Goal: Task Accomplishment & Management: Manage account settings

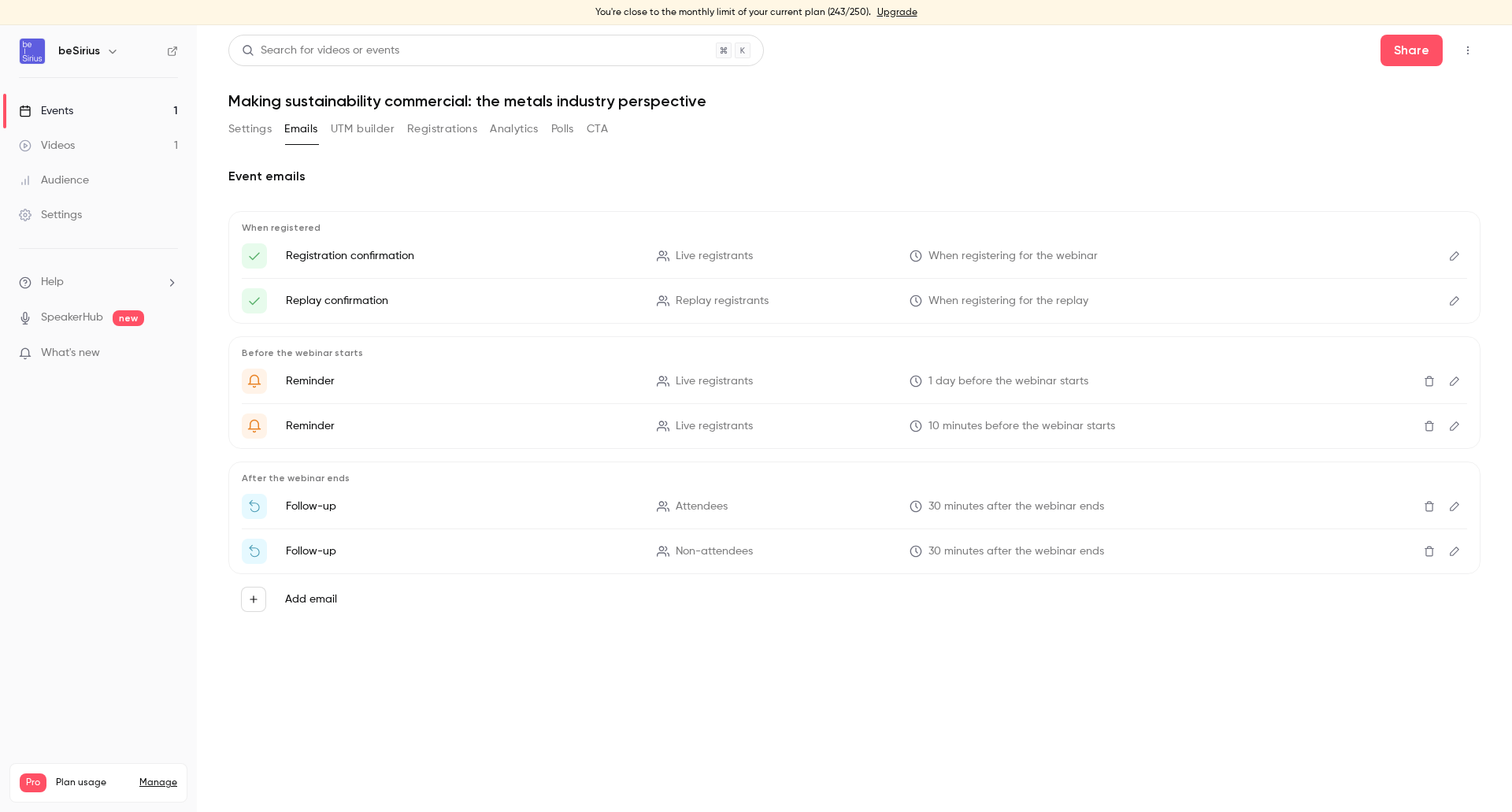
drag, startPoint x: 0, startPoint y: 0, endPoint x: 61, endPoint y: 113, distance: 128.4
click at [61, 113] on div "Events" at bounding box center [45, 111] width 54 height 15
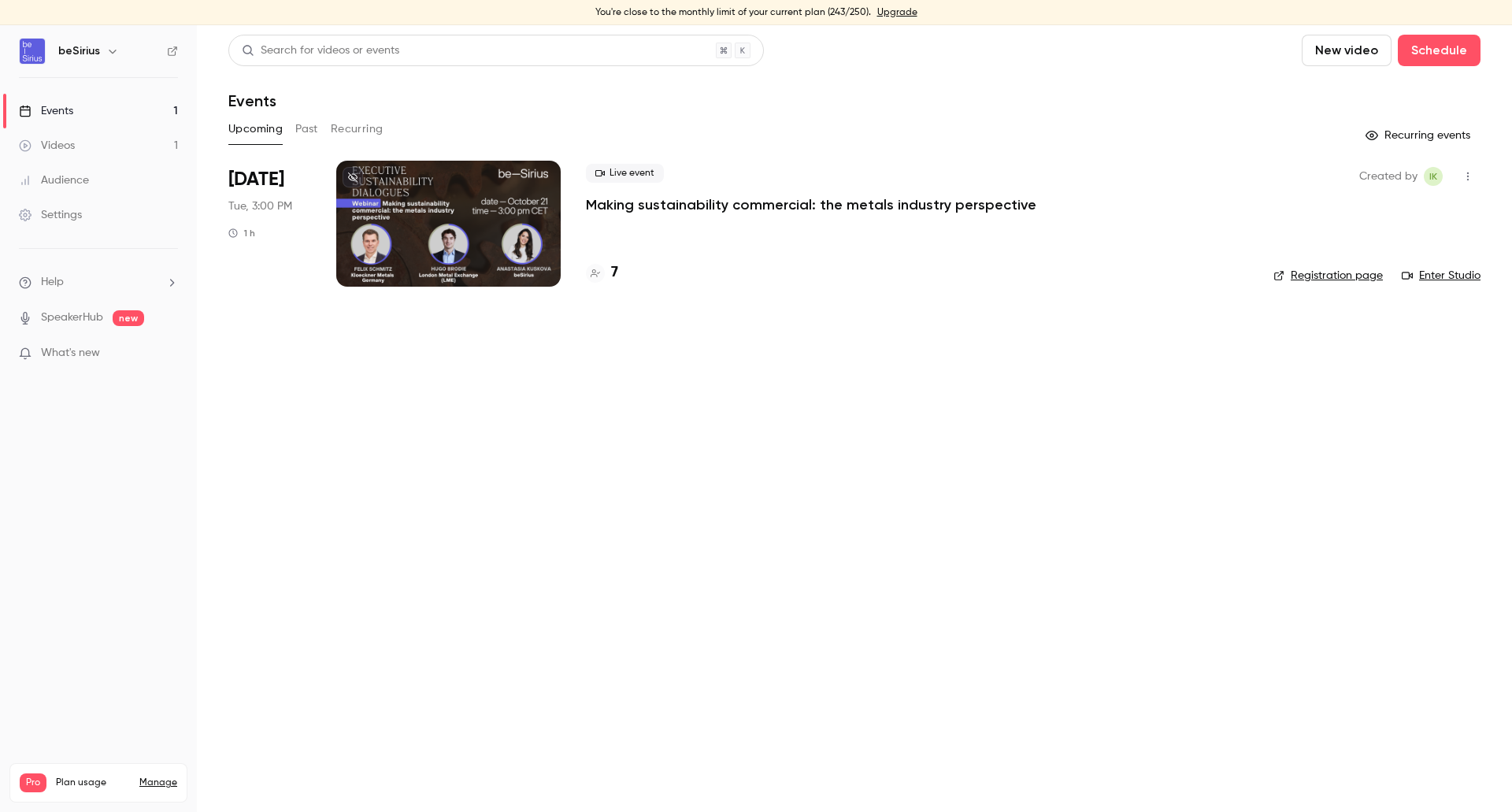
click at [465, 254] on div at bounding box center [449, 224] width 225 height 126
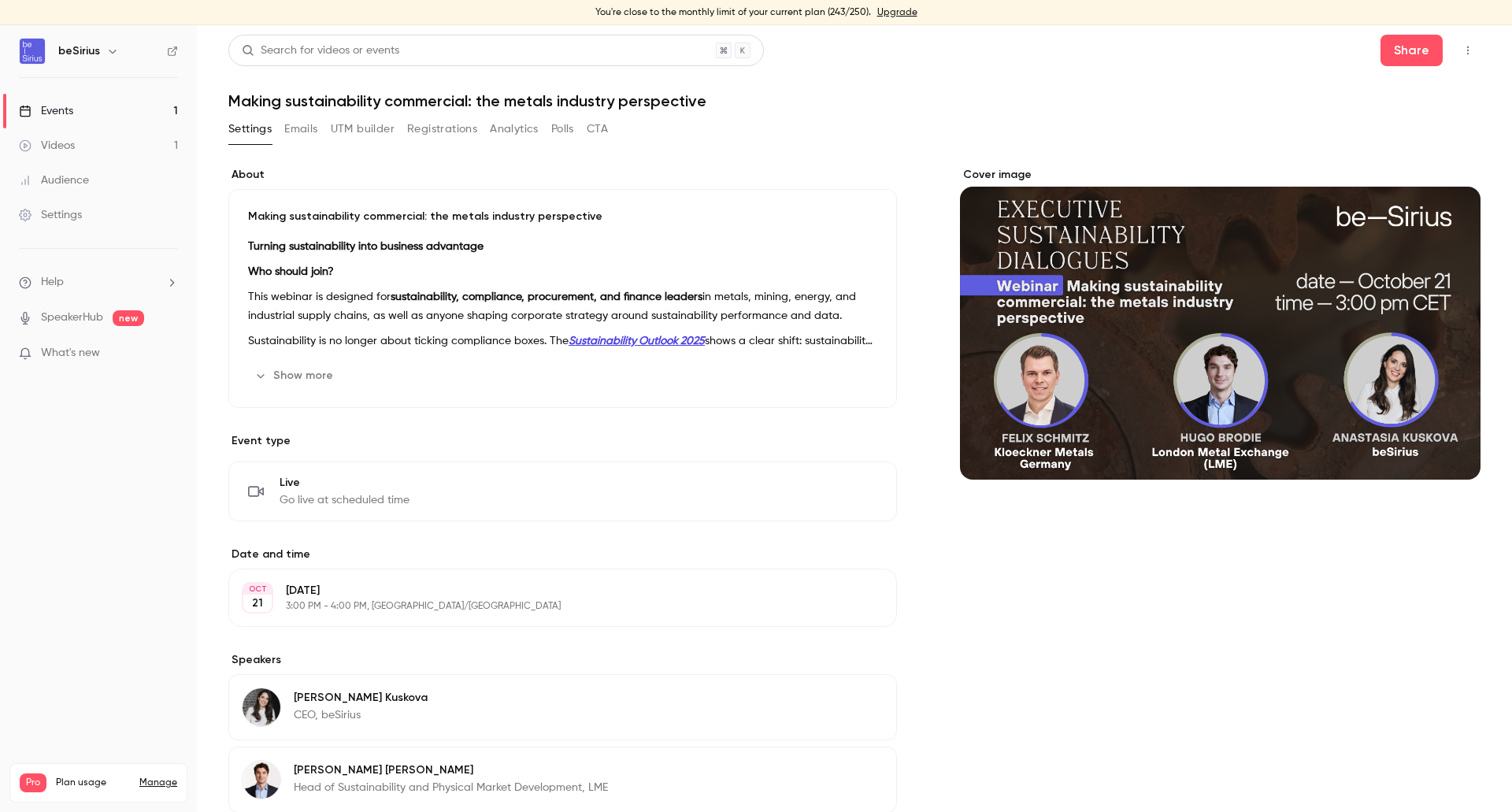
click at [450, 127] on button "Registrations" at bounding box center [442, 129] width 70 height 25
